Goal: Transaction & Acquisition: Book appointment/travel/reservation

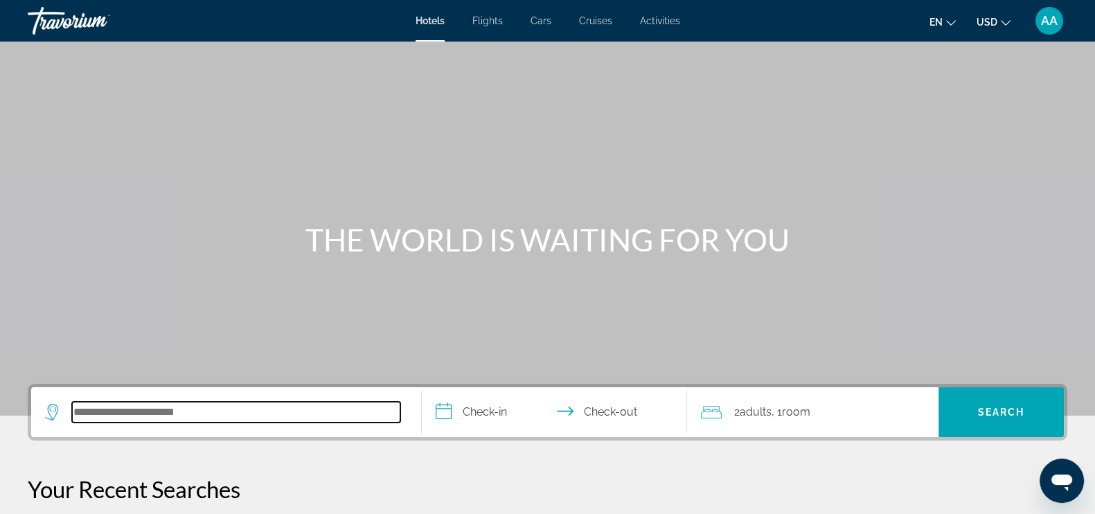
click at [147, 413] on input "Search hotel destination" at bounding box center [236, 412] width 328 height 21
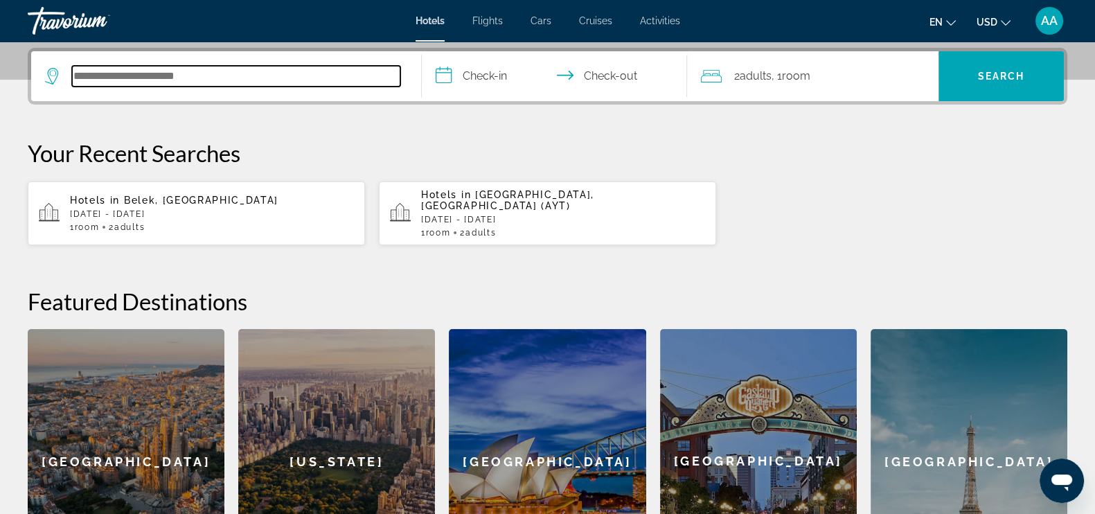
scroll to position [339, 0]
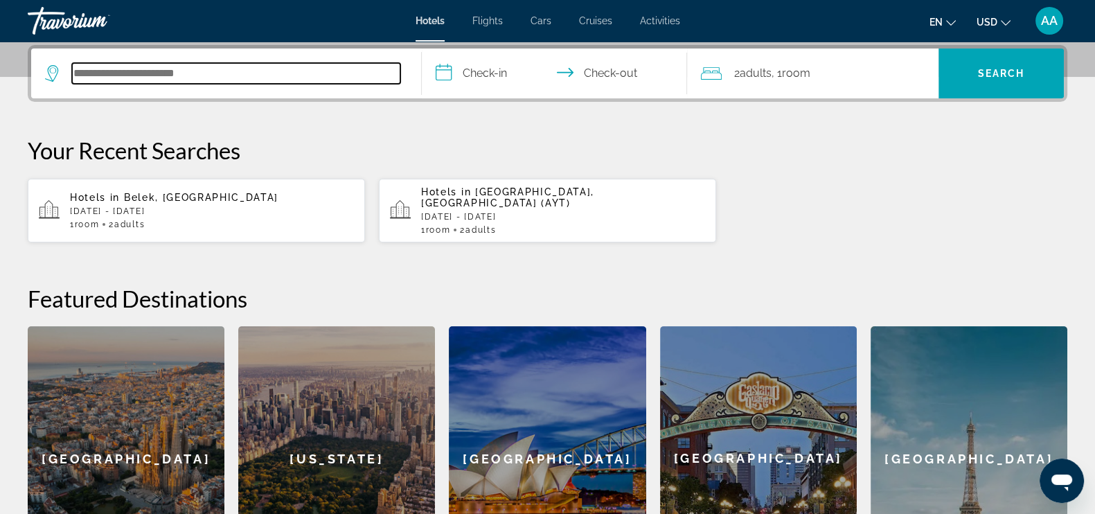
type input "*"
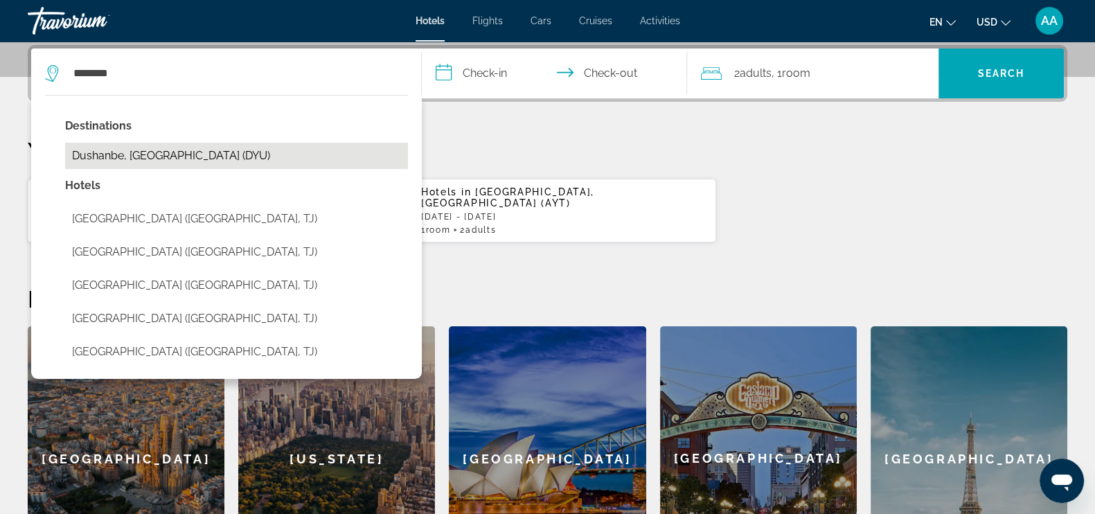
click at [218, 146] on button "Dushanbe, Tajikistan (DYU)" at bounding box center [236, 156] width 343 height 26
type input "**********"
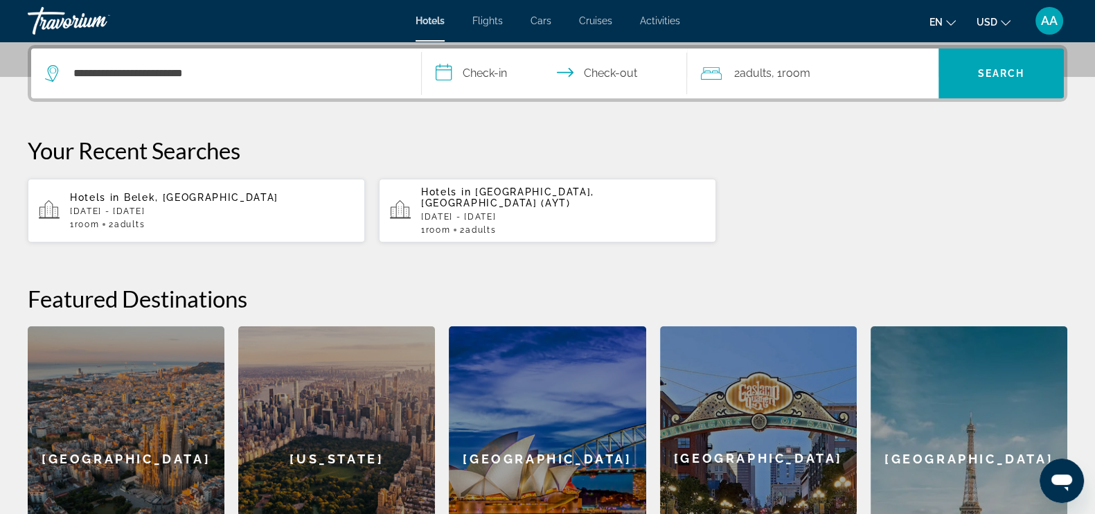
click at [490, 80] on input "**********" at bounding box center [557, 75] width 271 height 54
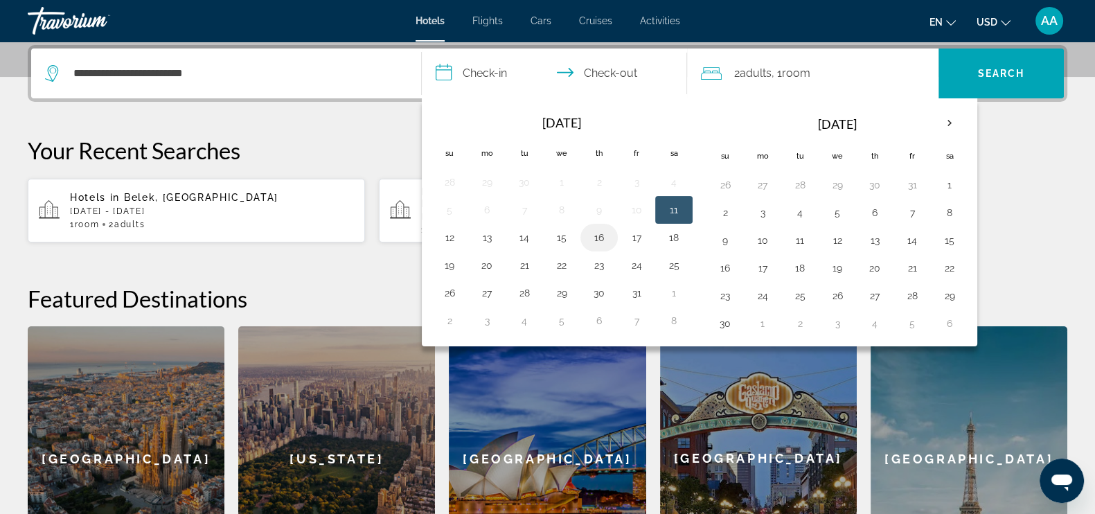
click at [597, 234] on button "16" at bounding box center [599, 237] width 22 height 19
drag, startPoint x: 594, startPoint y: 233, endPoint x: 528, endPoint y: 235, distance: 66.5
click at [528, 235] on tr "12 13 14 15 16 17 18" at bounding box center [562, 238] width 262 height 28
click at [528, 235] on button "14" at bounding box center [524, 237] width 22 height 19
type input "**********"
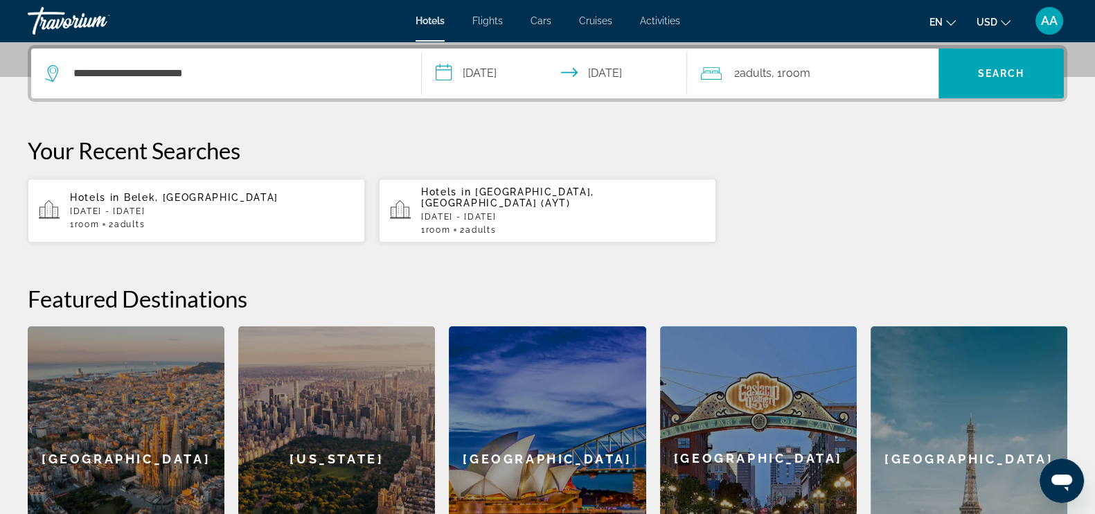
click at [507, 75] on input "**********" at bounding box center [557, 75] width 271 height 54
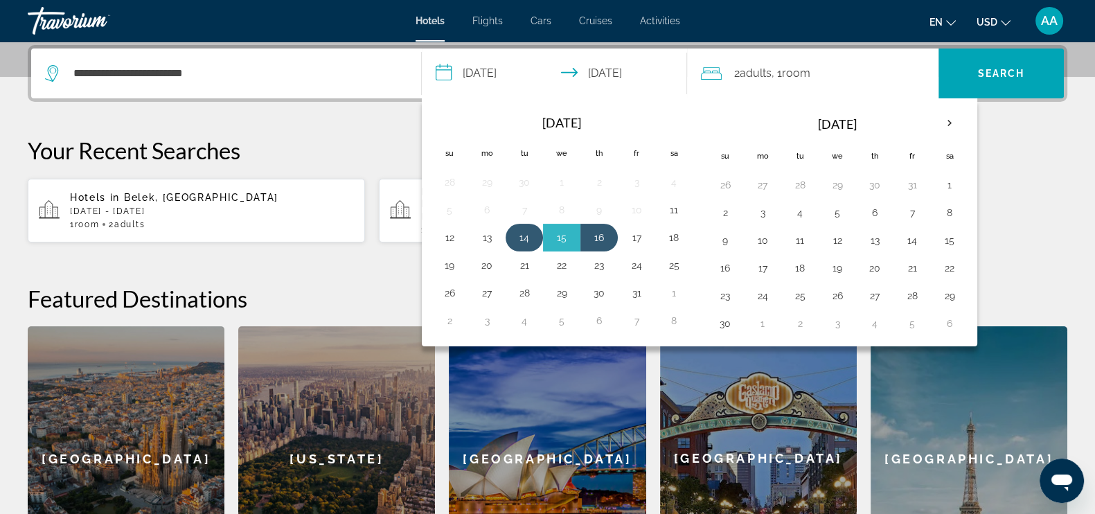
click at [518, 241] on button "14" at bounding box center [524, 237] width 22 height 19
click at [598, 234] on button "16" at bounding box center [599, 237] width 22 height 19
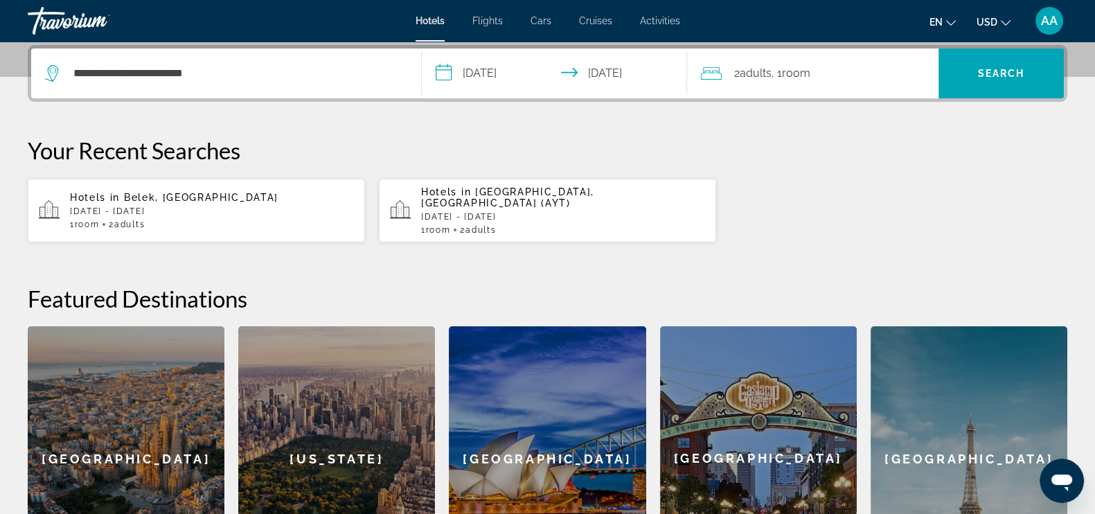
click at [793, 73] on span "Room" at bounding box center [796, 72] width 28 height 13
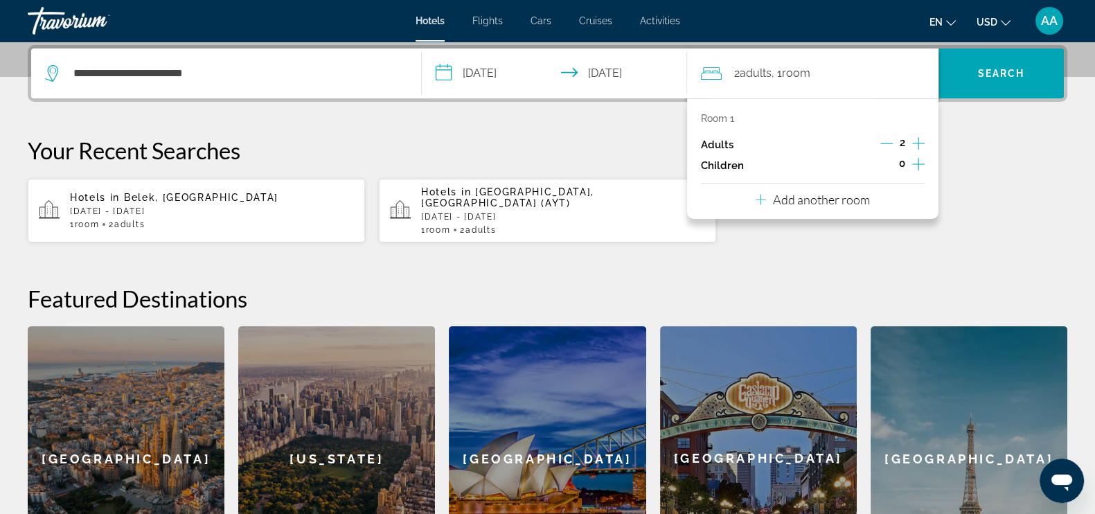
click at [883, 141] on icon "Decrement adults" at bounding box center [886, 143] width 12 height 12
click at [1002, 73] on span "Search" at bounding box center [1001, 73] width 47 height 11
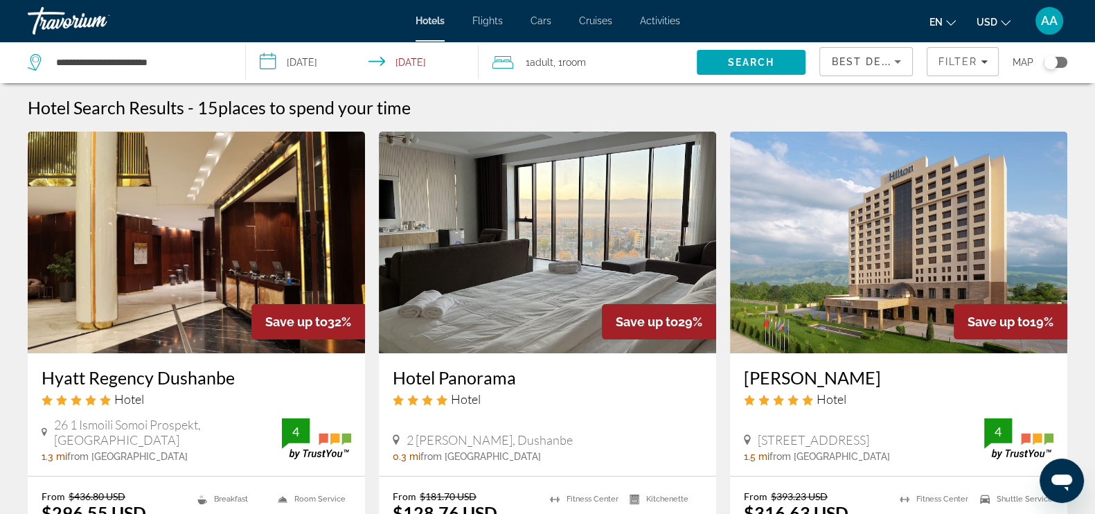
drag, startPoint x: 37, startPoint y: 378, endPoint x: 244, endPoint y: 378, distance: 207.7
click at [244, 378] on div "Hyatt Regency Dushanbe Hotel 26 1 Ismoili Somoi Prospekt, Dushanbe 1.3 mi from …" at bounding box center [196, 414] width 337 height 123
copy h3 "Hyatt Regency Dushanbe"
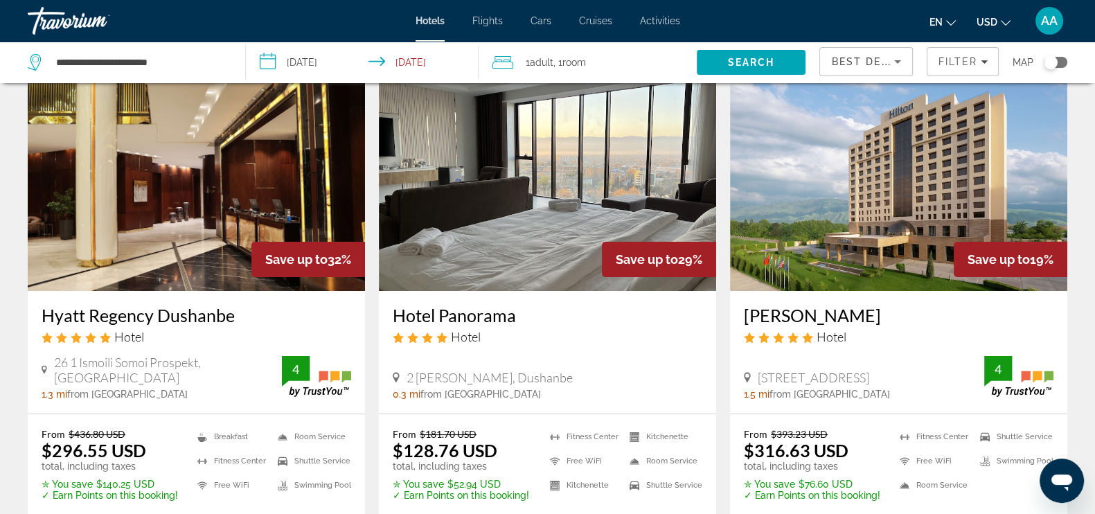
scroll to position [86, 0]
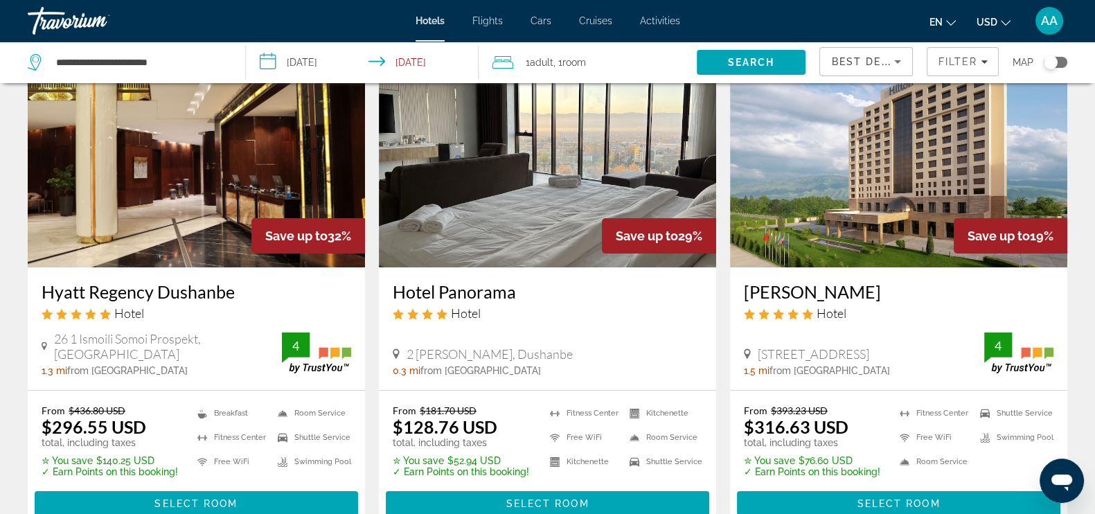
click at [595, 323] on div "Hotel Panorama Hotel" at bounding box center [547, 306] width 309 height 50
drag, startPoint x: 391, startPoint y: 289, endPoint x: 522, endPoint y: 289, distance: 130.9
click at [522, 289] on div "Hotel Panorama Hotel 2 Кӯчаи Хуссейнзода, Dushanbe 0.3 mi from Dushanbe city ce…" at bounding box center [547, 328] width 337 height 123
copy h3 "Hotel Panorama"
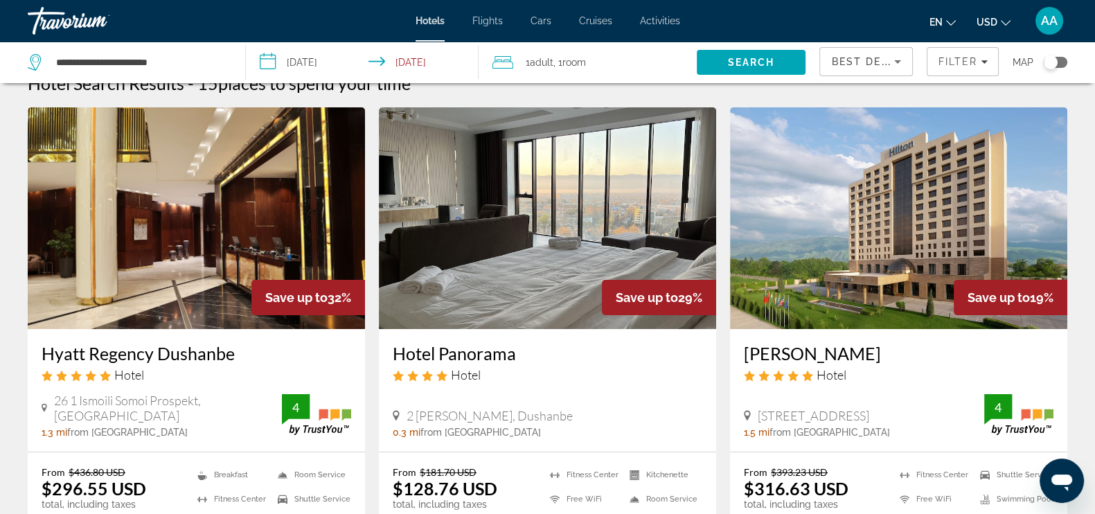
scroll to position [0, 0]
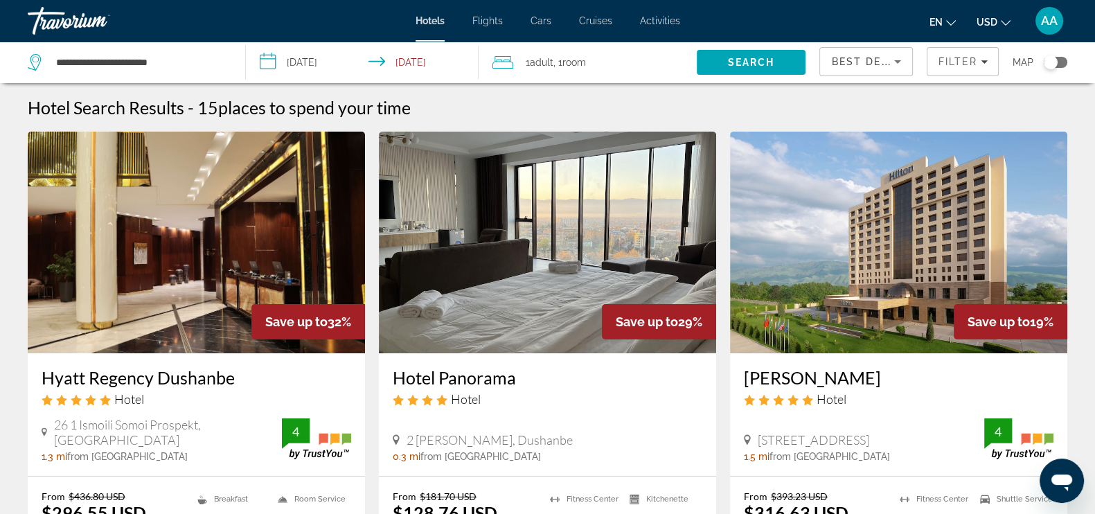
click at [398, 60] on input "**********" at bounding box center [364, 65] width 237 height 46
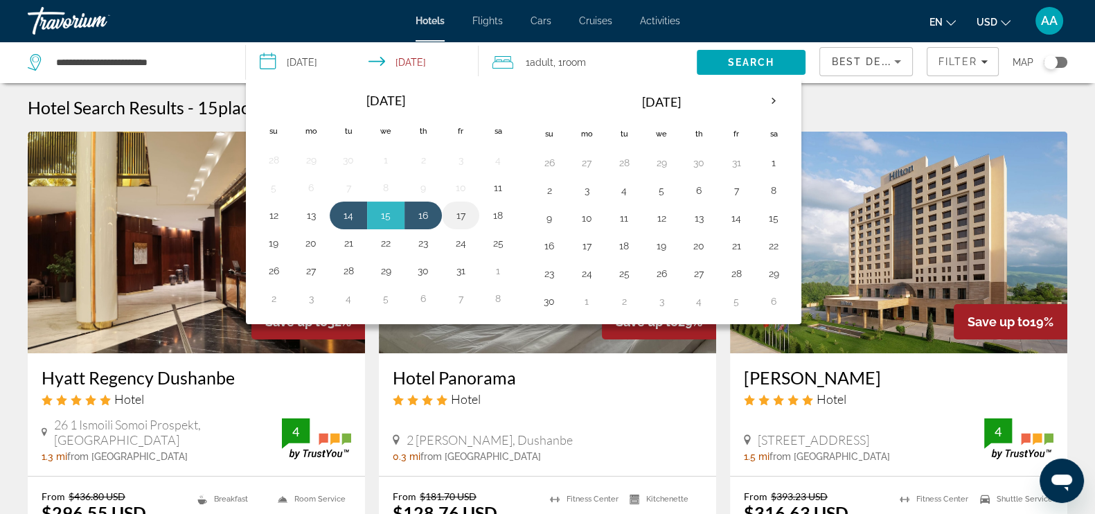
click at [457, 213] on button "17" at bounding box center [460, 215] width 22 height 19
click at [341, 206] on button "14" at bounding box center [348, 215] width 22 height 19
type input "**********"
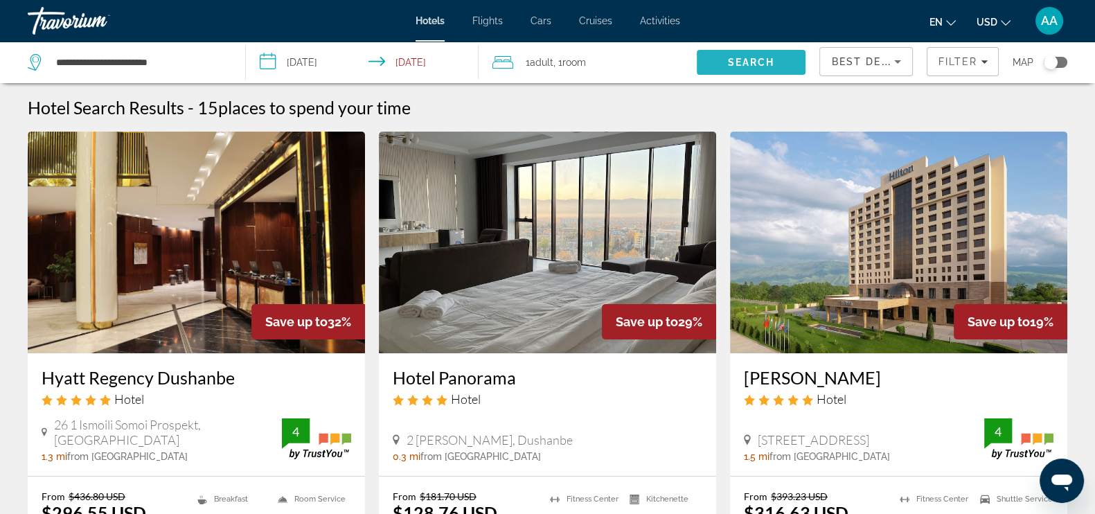
click at [751, 60] on span "Search" at bounding box center [751, 62] width 47 height 11
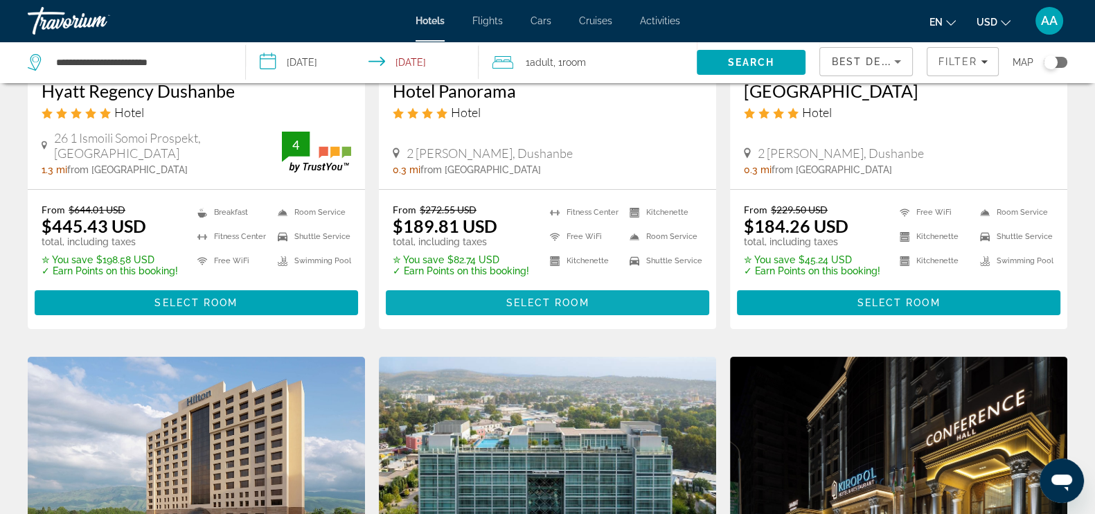
scroll to position [260, 0]
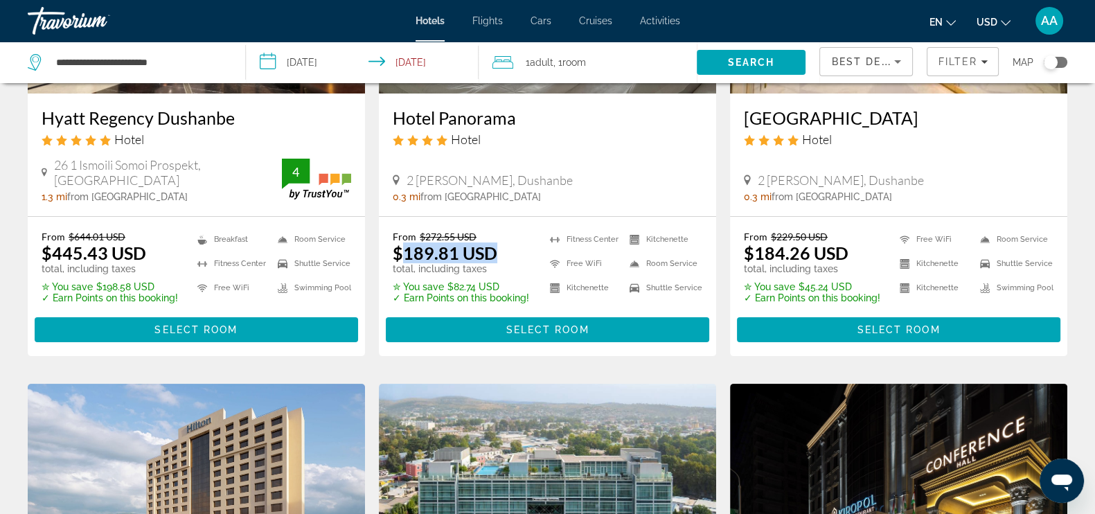
drag, startPoint x: 405, startPoint y: 254, endPoint x: 506, endPoint y: 243, distance: 101.7
click at [506, 243] on div "From $272.55 USD $189.81 USD total, including taxes" at bounding box center [461, 253] width 136 height 44
click at [573, 179] on span "2 Кӯчаи Хуссейнзода, Dushanbe" at bounding box center [489, 179] width 166 height 15
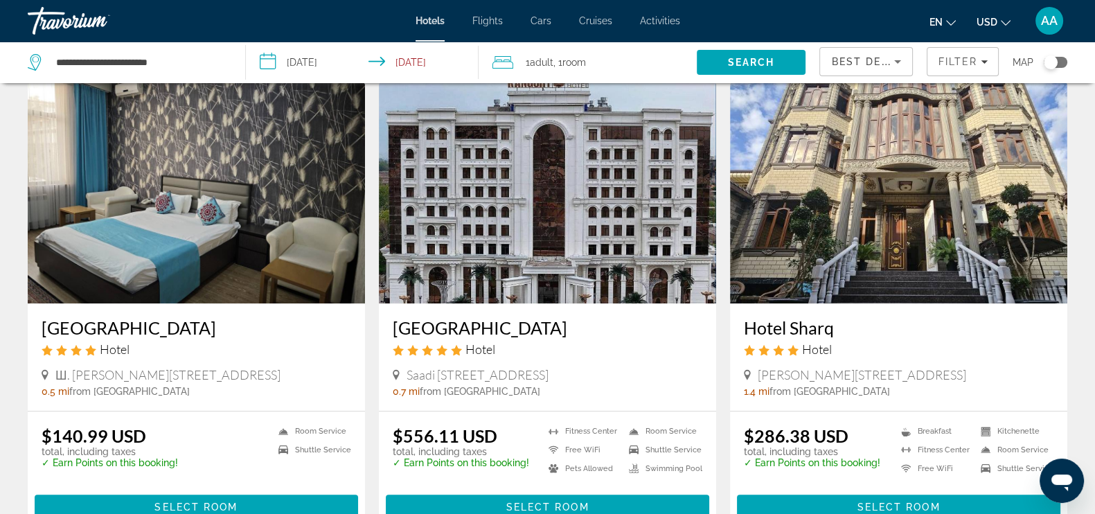
scroll to position [1558, 0]
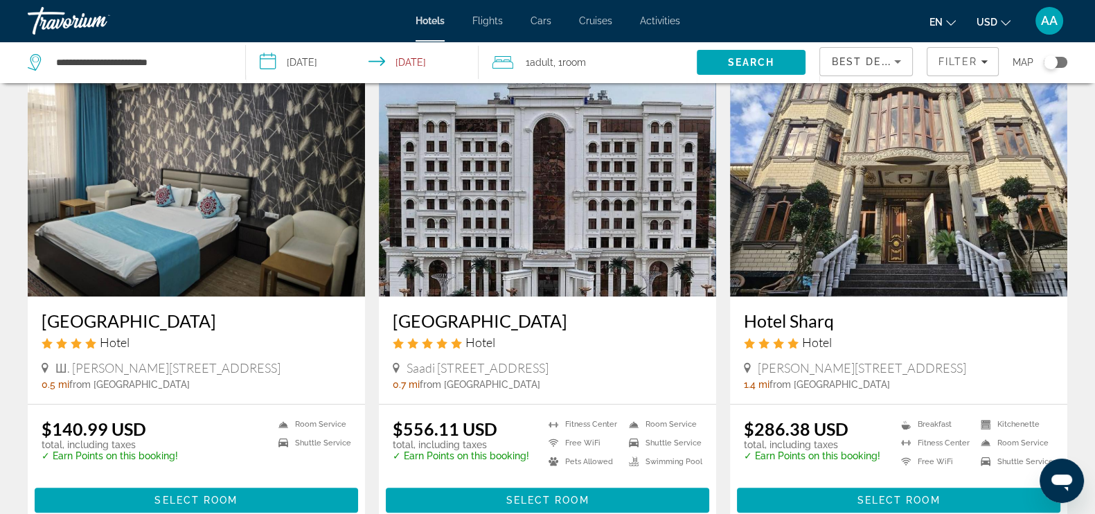
click at [87, 321] on h3 "Baland Vatan Hotel" at bounding box center [196, 320] width 309 height 21
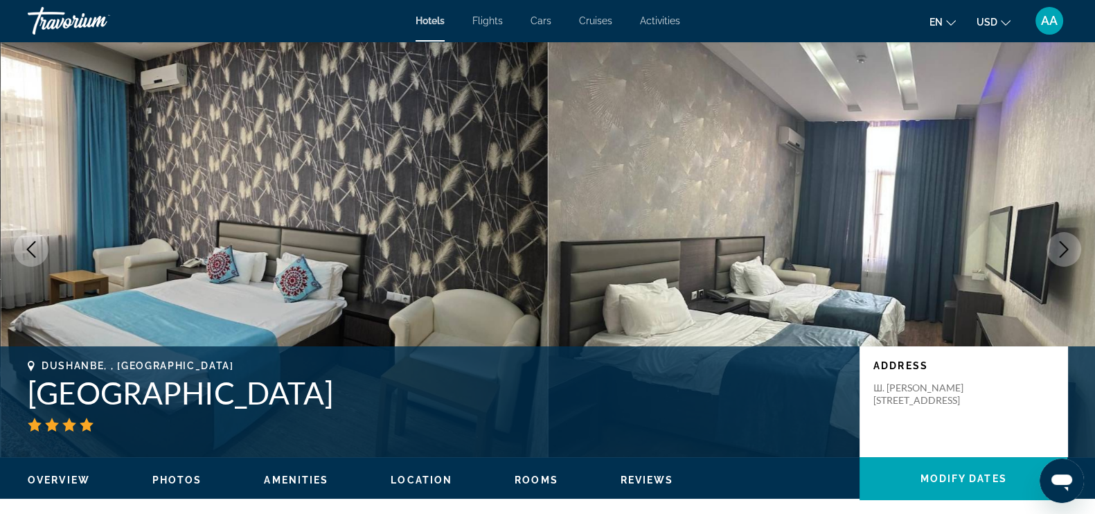
click at [1063, 247] on icon "Next image" at bounding box center [1063, 249] width 17 height 17
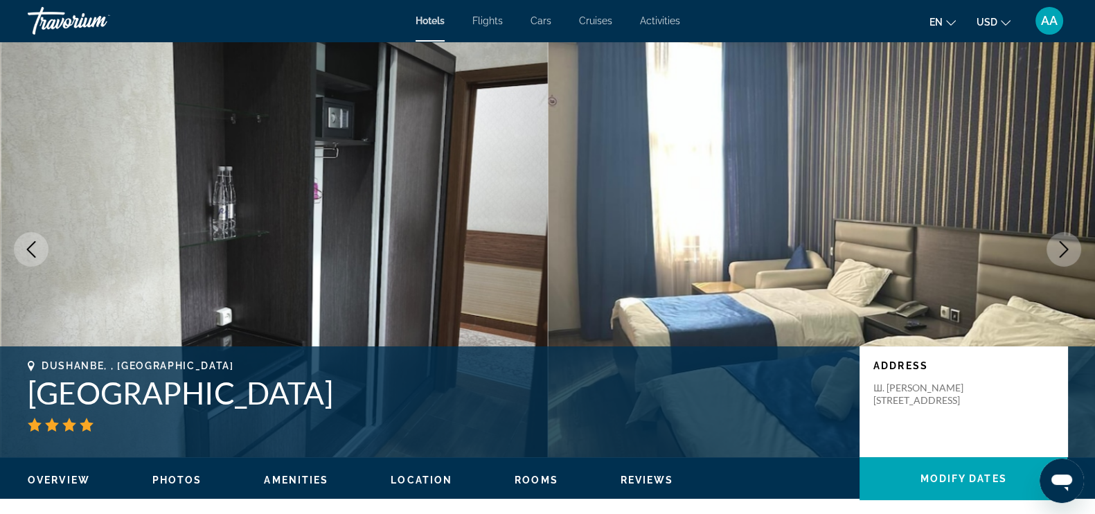
click at [1063, 247] on icon "Next image" at bounding box center [1063, 249] width 17 height 17
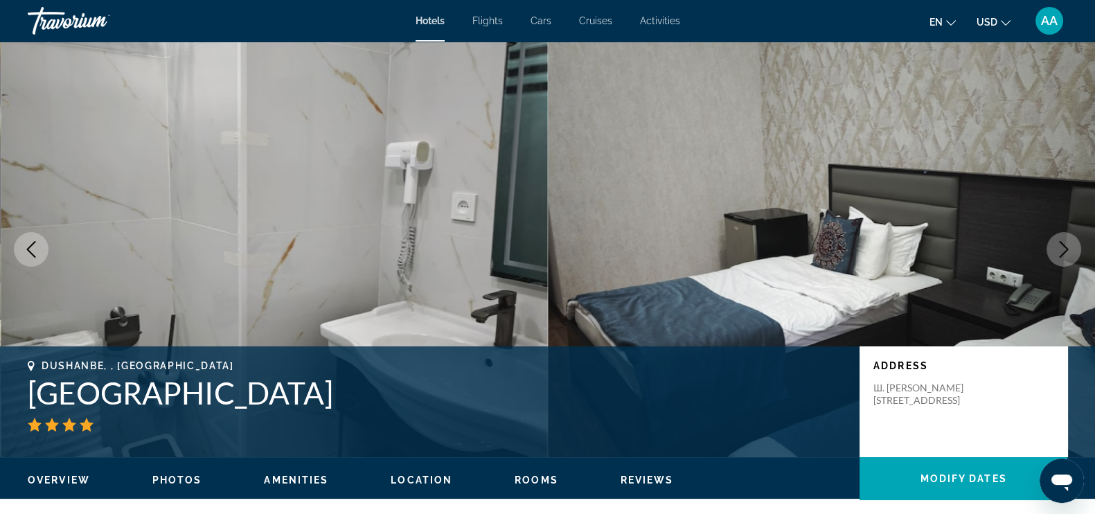
click at [1063, 247] on icon "Next image" at bounding box center [1063, 249] width 17 height 17
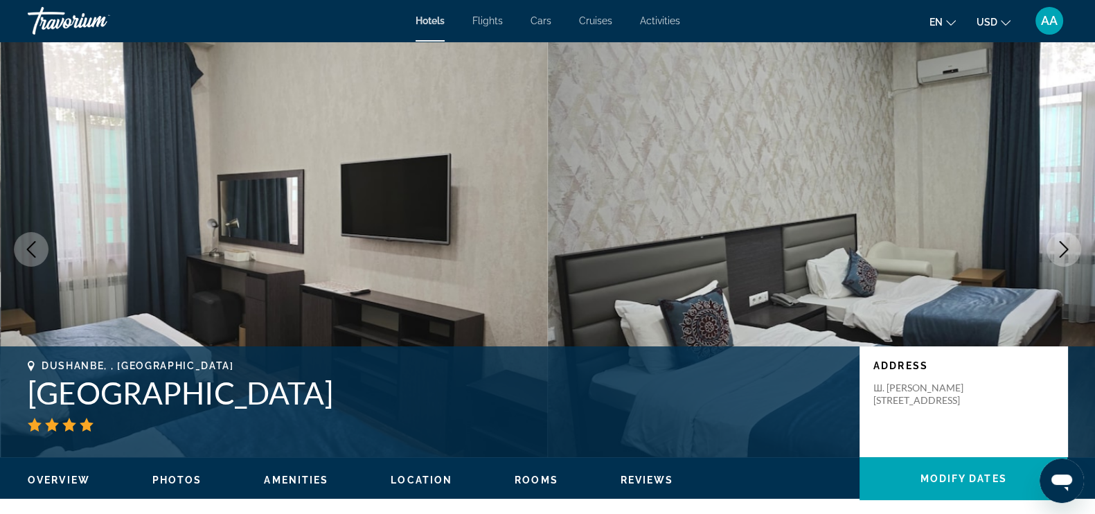
click at [1063, 247] on icon "Next image" at bounding box center [1063, 249] width 17 height 17
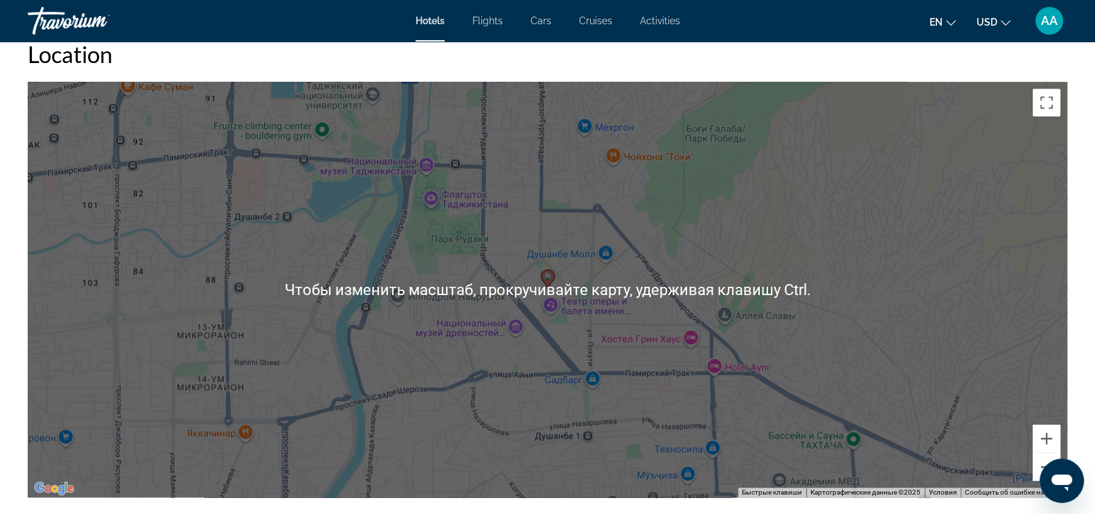
scroll to position [1297, 0]
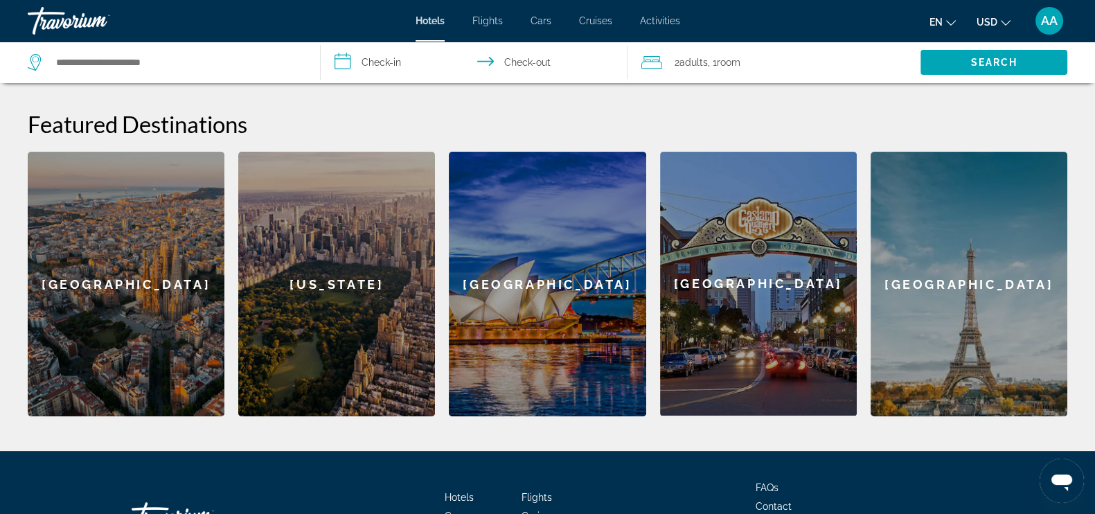
scroll to position [605, 0]
